Goal: Transaction & Acquisition: Purchase product/service

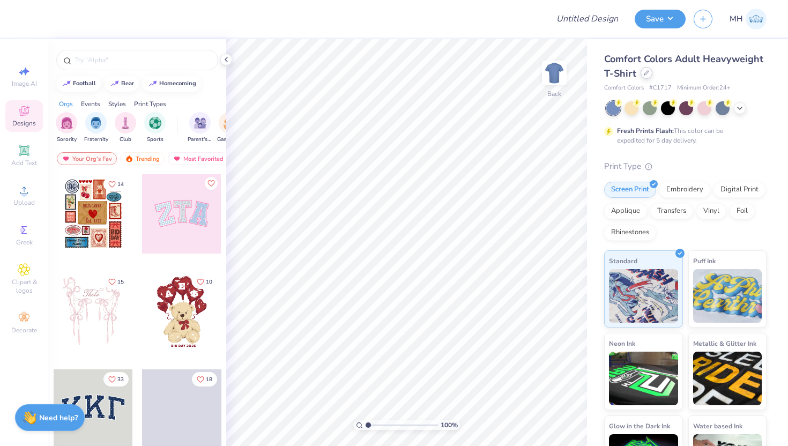
click at [646, 70] on div at bounding box center [647, 73] width 12 height 12
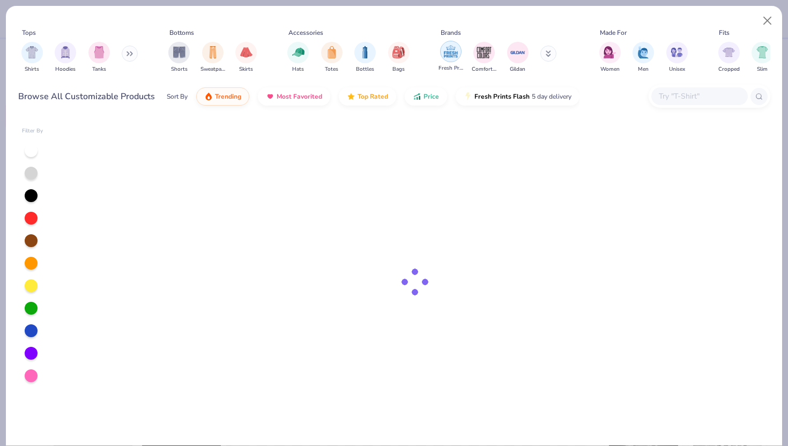
click at [453, 54] on img "filter for Fresh Prints" at bounding box center [451, 51] width 16 height 16
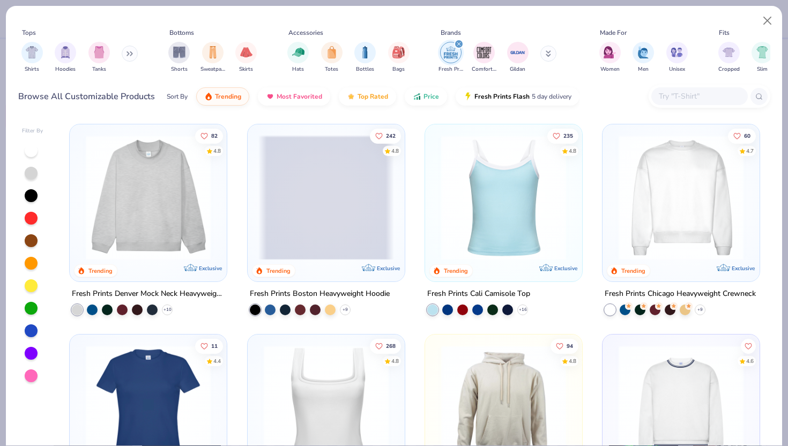
click at [637, 227] on img at bounding box center [682, 197] width 136 height 125
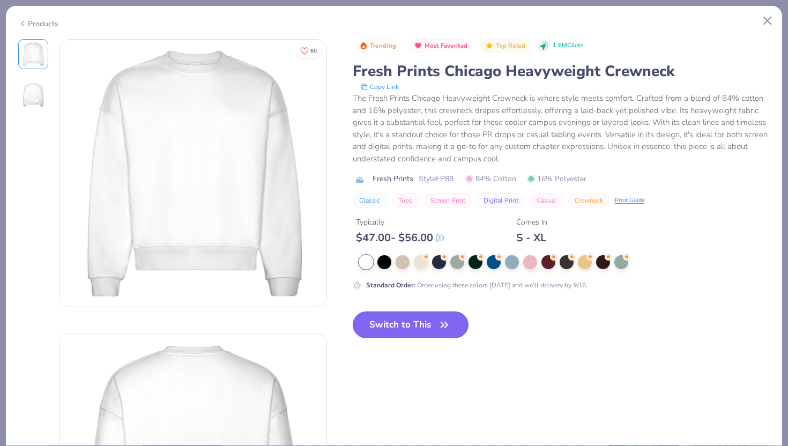
click at [438, 331] on icon "button" at bounding box center [444, 324] width 15 height 15
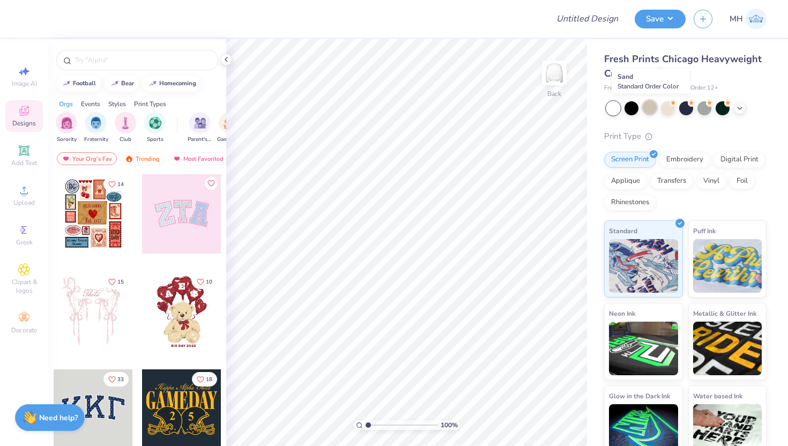
click at [648, 107] on div at bounding box center [650, 107] width 14 height 14
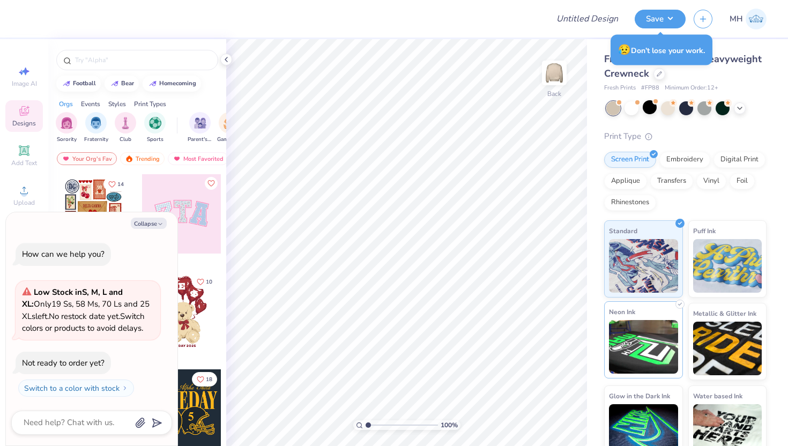
type textarea "x"
